Goal: Find specific page/section: Find specific page/section

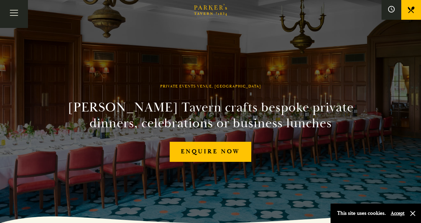
click at [210, 12] on icon "Brasserie Restaurant Cambridge | Parker's Tavern Cambridge Parker's Tavern is a…" at bounding box center [210, 10] width 33 height 12
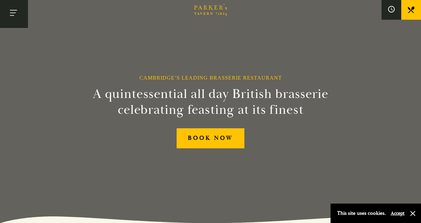
click at [15, 14] on button "Toggle navigation" at bounding box center [14, 14] width 28 height 28
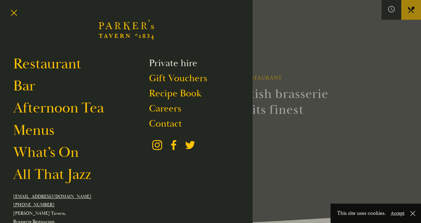
click at [172, 66] on link "Private hire" at bounding box center [173, 63] width 48 height 12
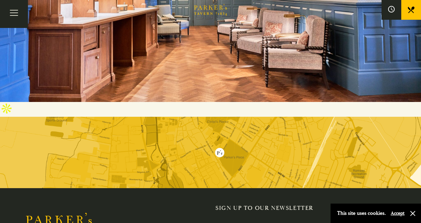
scroll to position [1546, 0]
